Goal: Information Seeking & Learning: Find contact information

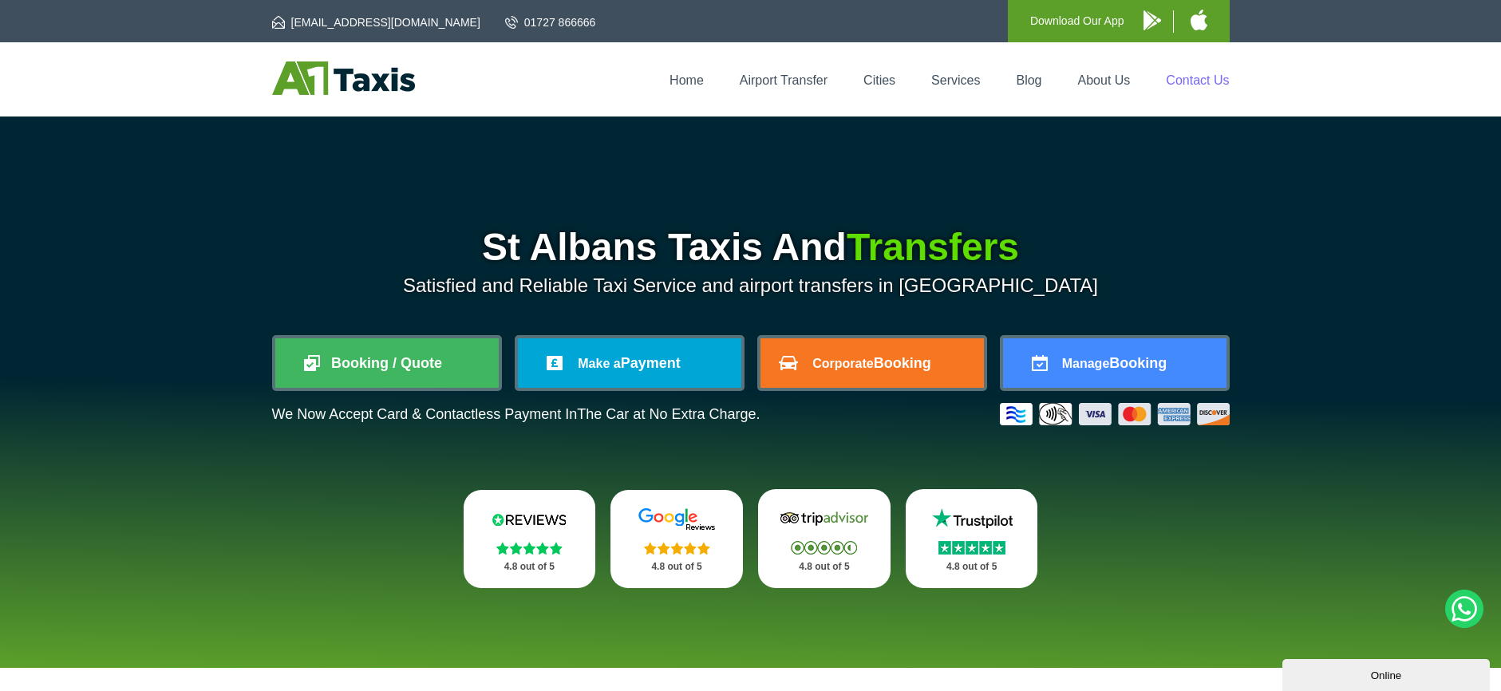
click at [1212, 81] on link "Contact Us" at bounding box center [1197, 80] width 63 height 14
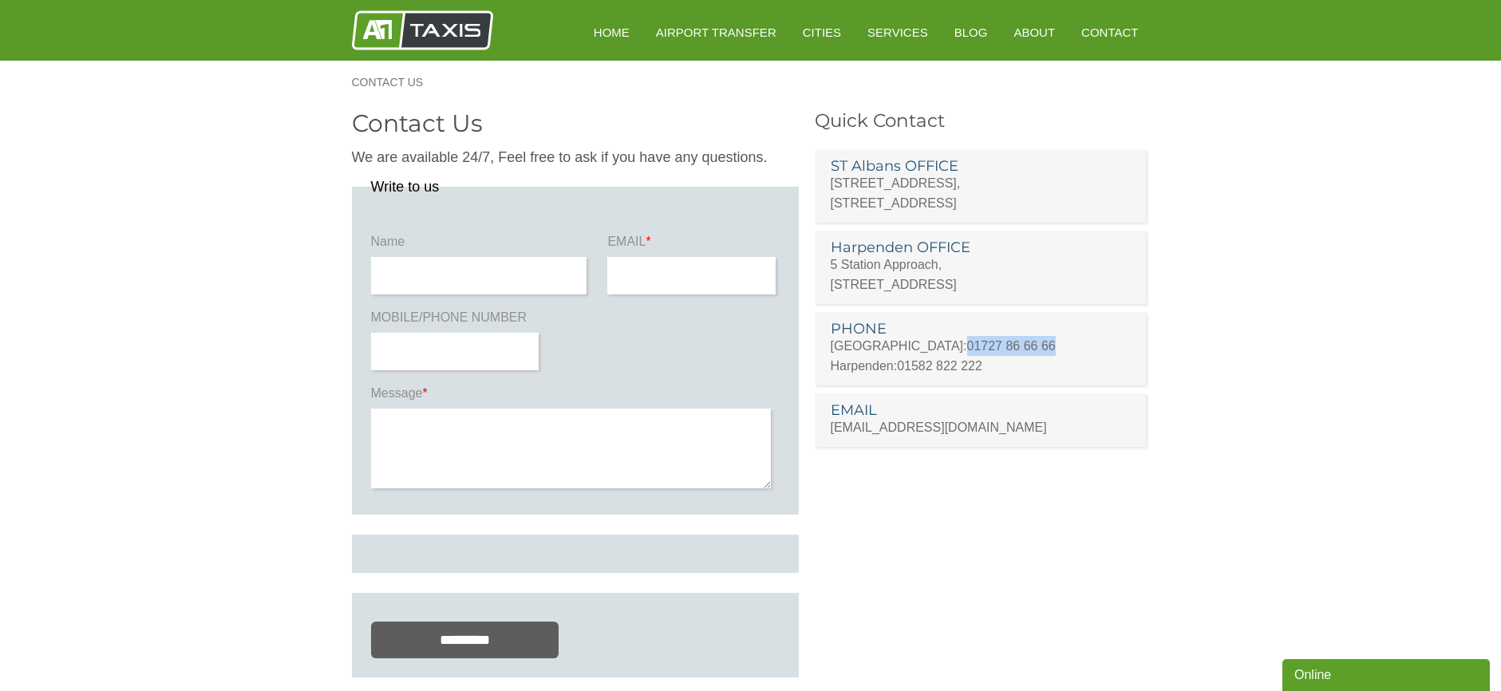
copy link "01727 86 66 66"
